Goal: Use online tool/utility: Utilize a website feature to perform a specific function

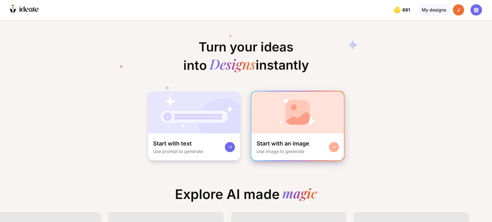
click at [306, 141] on div "Start with an image" at bounding box center [282, 143] width 53 height 7
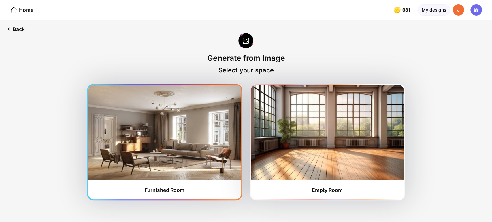
click at [159, 150] on img at bounding box center [164, 132] width 153 height 95
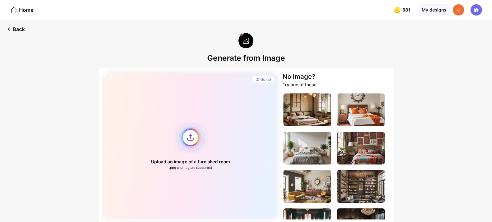
click at [190, 139] on div "Upload an image of a furnished room .png and .jpg are supported" at bounding box center [191, 146] width 174 height 147
click at [300, 115] on img at bounding box center [307, 110] width 48 height 33
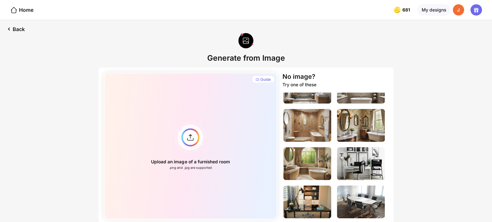
click at [359, 132] on img at bounding box center [361, 125] width 48 height 33
